Goal: Find specific page/section: Find specific page/section

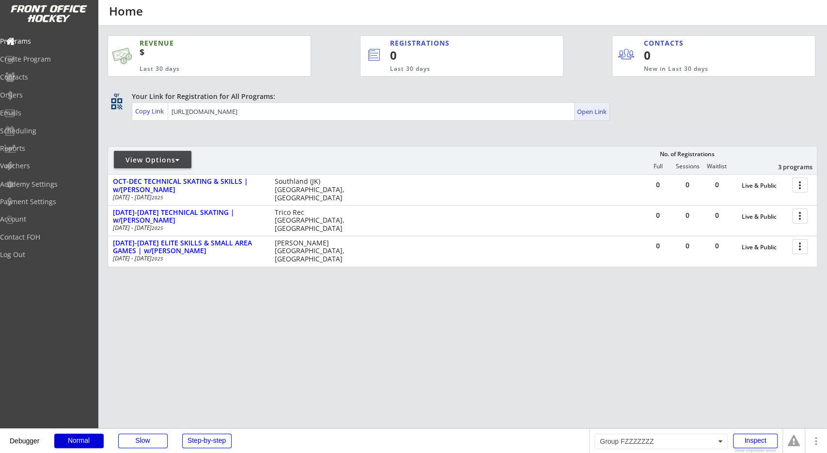
click at [597, 110] on div "Open Link" at bounding box center [592, 112] width 31 height 8
click at [635, 97] on div "Your Link for Registration for All Programs:" at bounding box center [460, 97] width 656 height 10
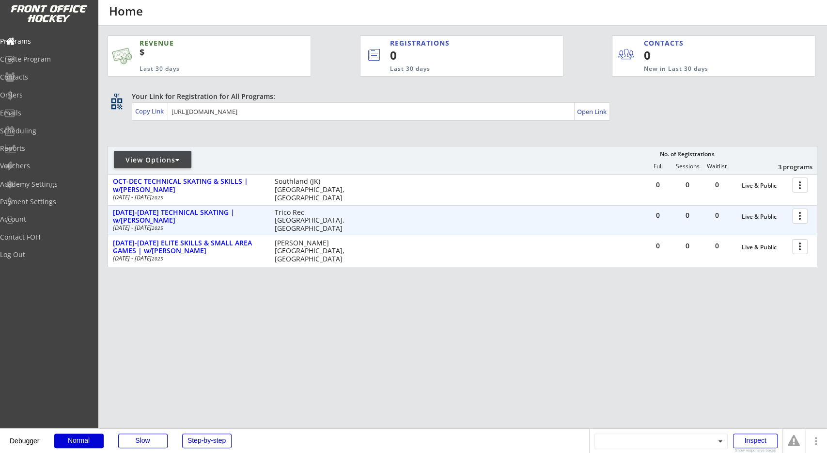
click at [798, 211] on div at bounding box center [801, 215] width 17 height 17
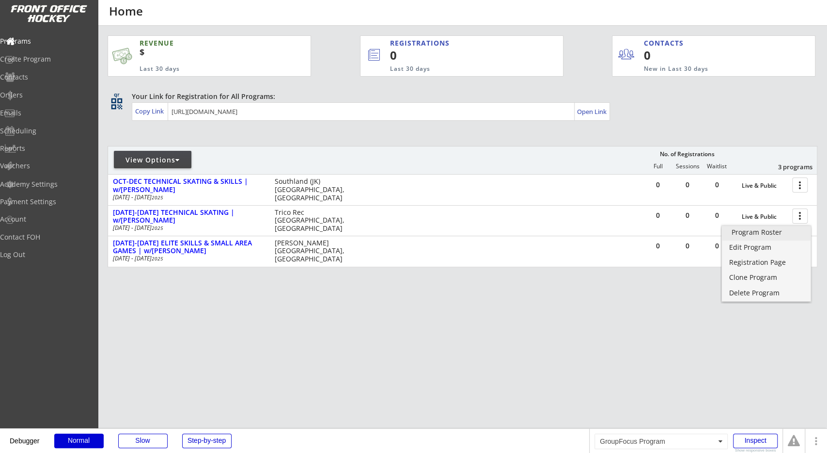
click at [771, 261] on div "Registration Page" at bounding box center [766, 262] width 75 height 7
click at [678, 307] on div "REVENUE $ Last 30 days REGISTRATIONS 0 Last 30 days CONTACTS 0 New in Last 30 d…" at bounding box center [463, 197] width 710 height 343
click at [798, 184] on div at bounding box center [801, 184] width 17 height 17
click at [732, 298] on div "REVENUE $ Last 30 days REGISTRATIONS 0 Last 30 days CONTACTS 0 New in Last 30 d…" at bounding box center [463, 197] width 710 height 343
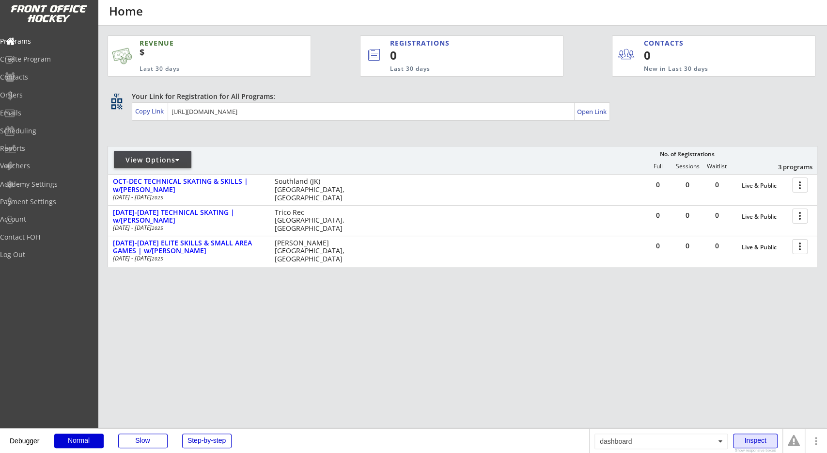
click at [752, 446] on div "Inspect" at bounding box center [755, 440] width 45 height 15
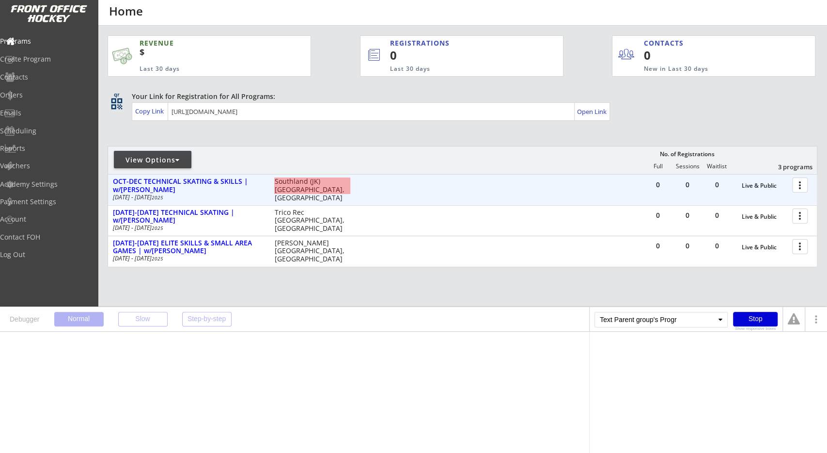
click at [286, 188] on div "Southland (JK) [GEOGRAPHIC_DATA], [GEOGRAPHIC_DATA]" at bounding box center [312, 189] width 76 height 24
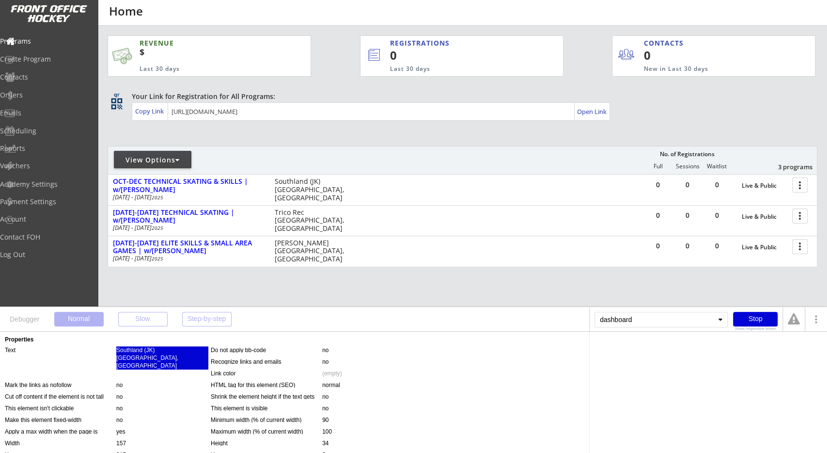
click at [135, 358] on div "Southland (JK) [GEOGRAPHIC_DATA], [GEOGRAPHIC_DATA]" at bounding box center [162, 357] width 92 height 23
click at [627, 345] on div "Parent group's Program 's Arena or Venue Parent group's Program 's location :ex…" at bounding box center [709, 351] width 228 height 19
click at [626, 347] on div "Parent group's Program" at bounding box center [626, 349] width 62 height 6
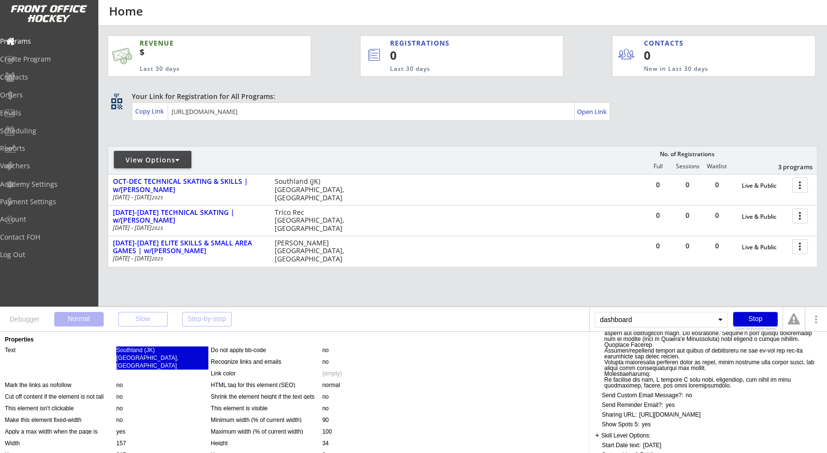
scroll to position [790, 0]
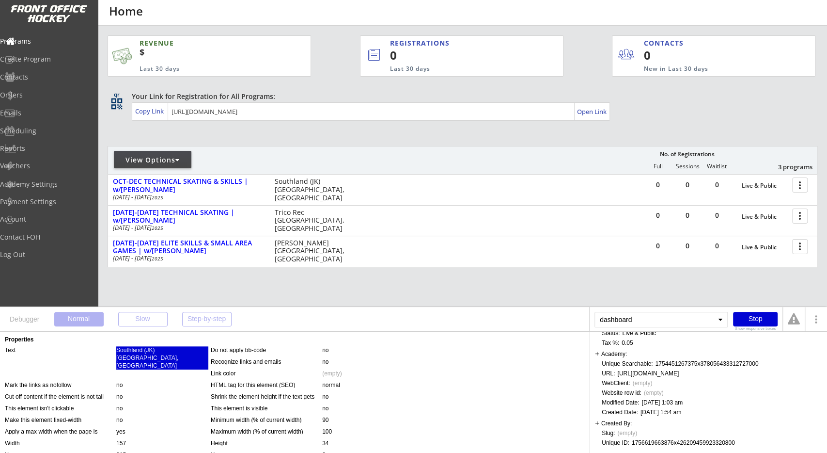
click at [674, 443] on div "1756619663876x426209459923320800" at bounding box center [683, 442] width 103 height 6
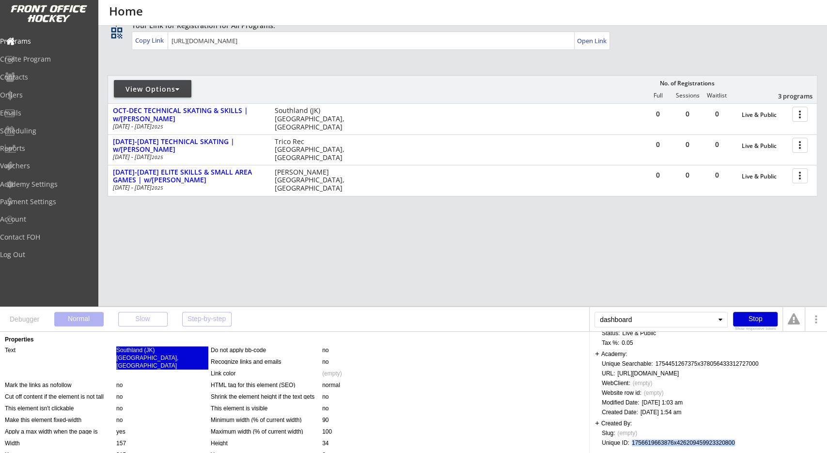
copy div "1756619663876x426209459923320800"
click at [758, 320] on div "Stop" at bounding box center [755, 319] width 45 height 15
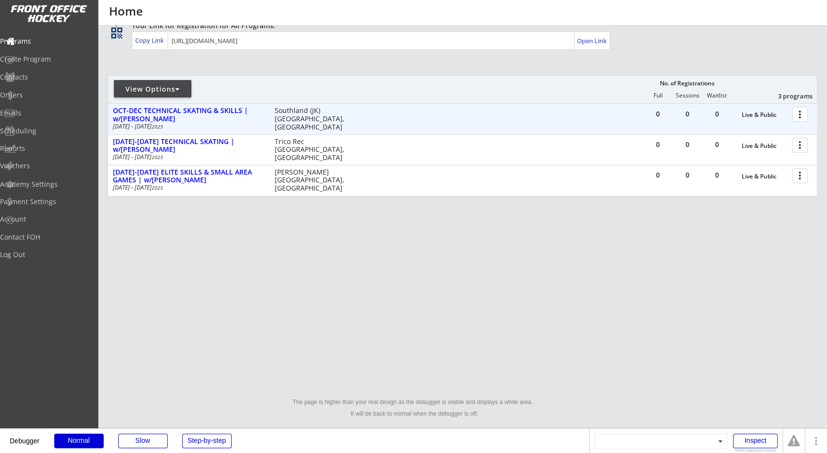
click at [802, 119] on div at bounding box center [801, 113] width 17 height 17
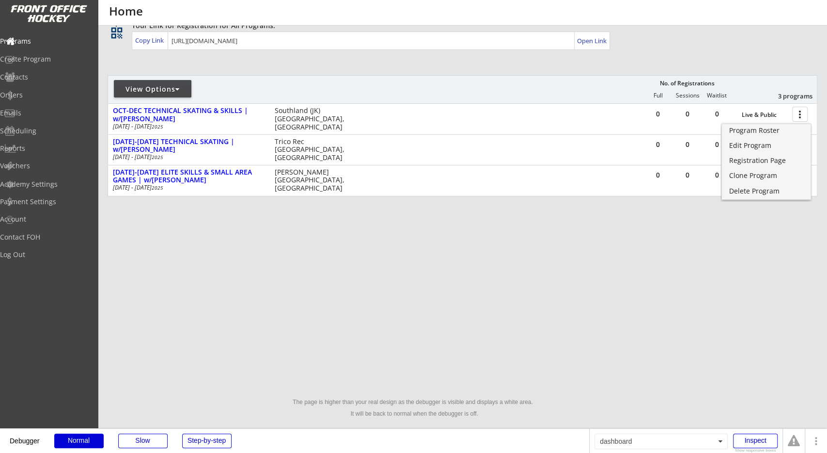
click at [665, 216] on div "REVENUE $ Last 30 days REGISTRATIONS 0 Last 30 days CONTACTS 0 New in Last 30 d…" at bounding box center [463, 126] width 710 height 343
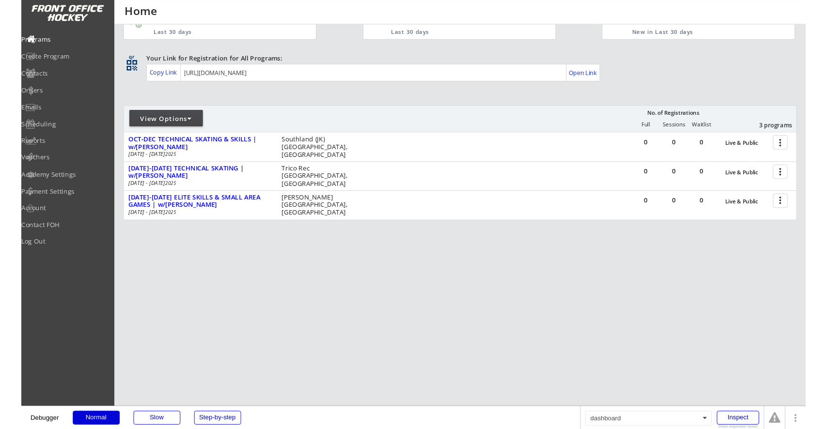
scroll to position [0, 0]
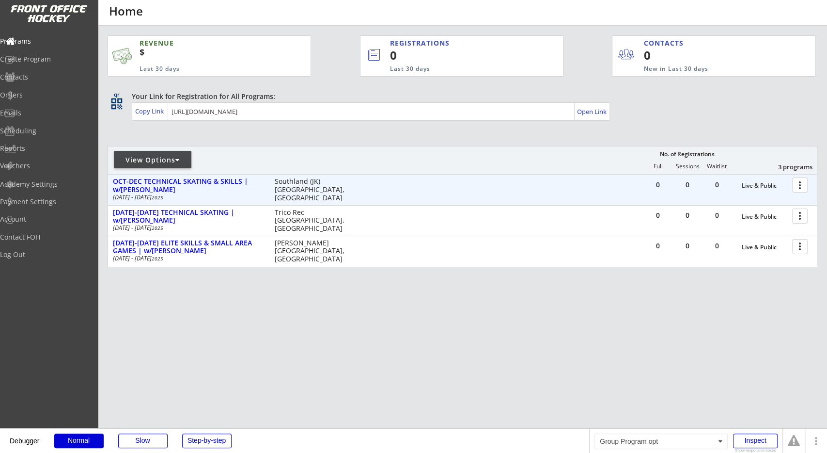
click at [801, 188] on div at bounding box center [801, 184] width 17 height 17
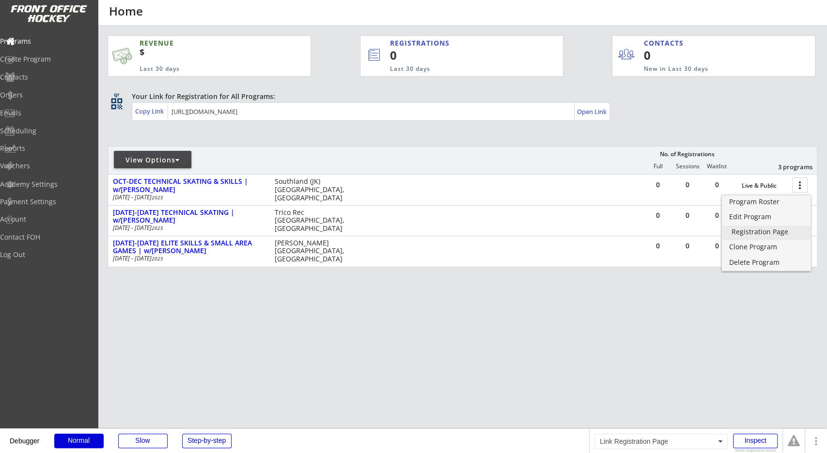
click at [778, 230] on div "Registration Page" at bounding box center [767, 231] width 70 height 7
click at [790, 332] on div "REVENUE $ Last 30 days REGISTRATIONS 0 Last 30 days CONTACTS 0 New in Last 30 d…" at bounding box center [463, 197] width 710 height 343
click at [796, 220] on div at bounding box center [801, 215] width 17 height 17
click at [747, 264] on div "Registration Page" at bounding box center [767, 262] width 70 height 7
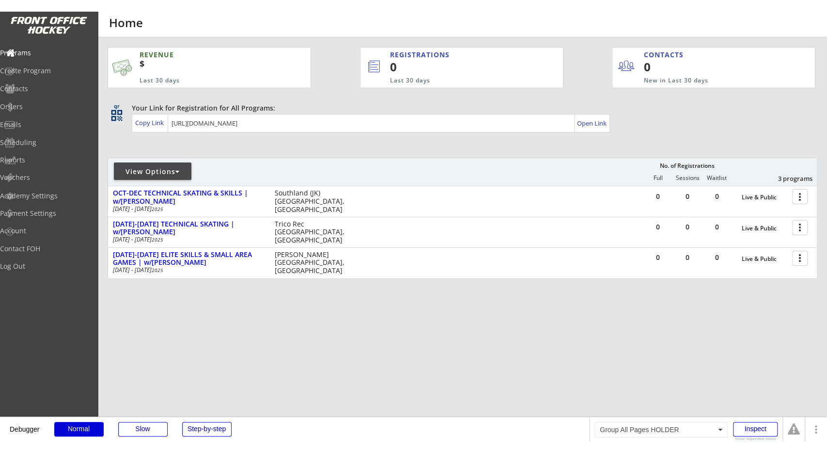
scroll to position [44, 0]
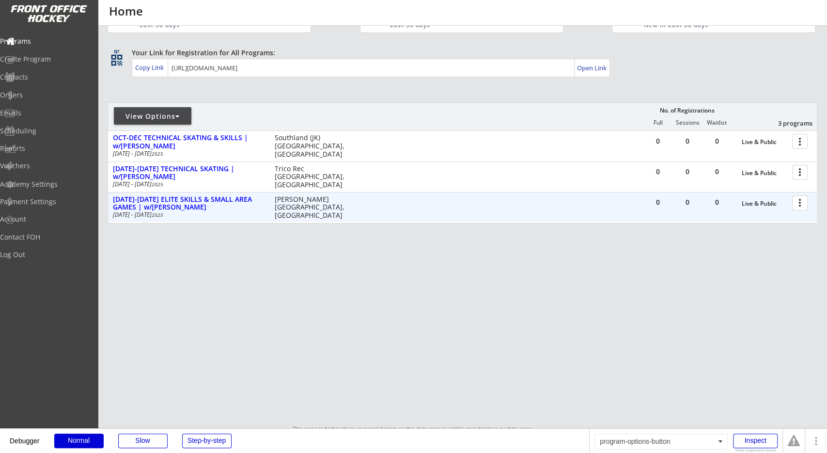
click at [795, 204] on div at bounding box center [801, 202] width 17 height 17
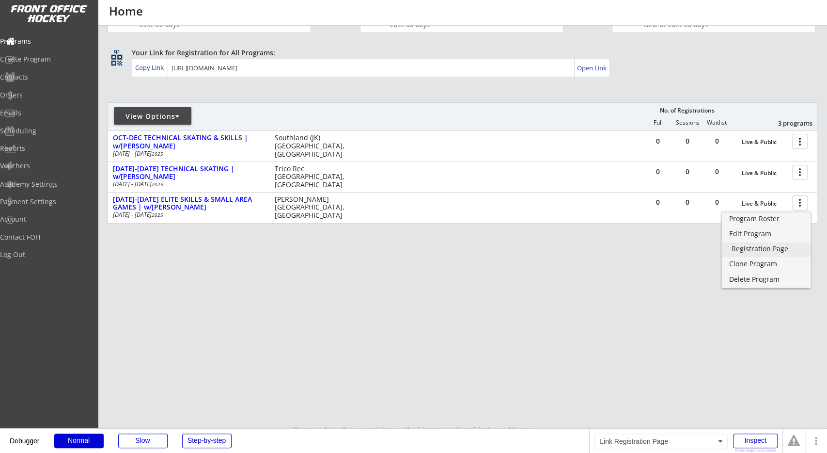
click at [771, 250] on div "Registration Page" at bounding box center [767, 248] width 70 height 7
